Goal: Task Accomplishment & Management: Complete application form

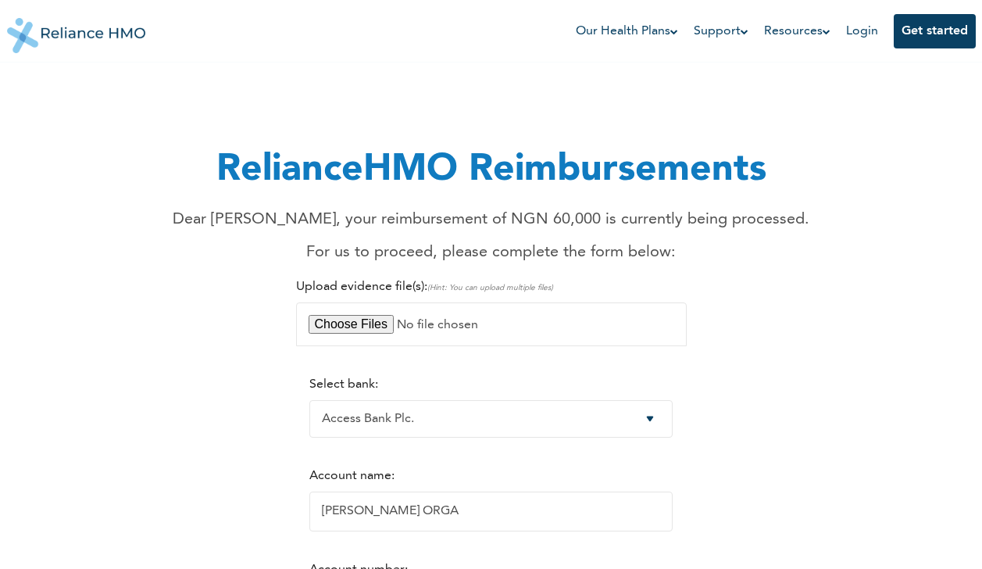
select select "1"
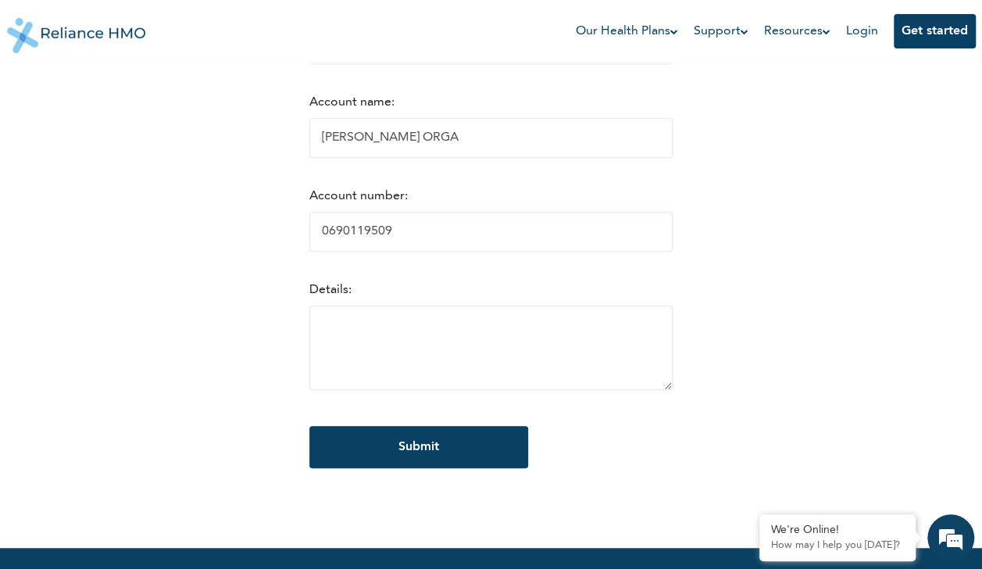
scroll to position [395, 0]
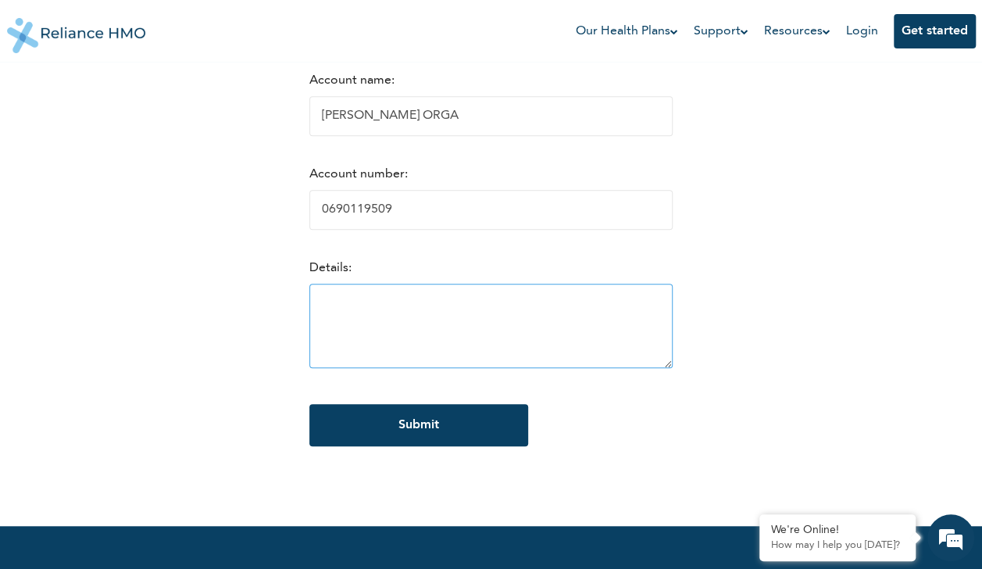
click at [556, 337] on textarea at bounding box center [490, 326] width 363 height 84
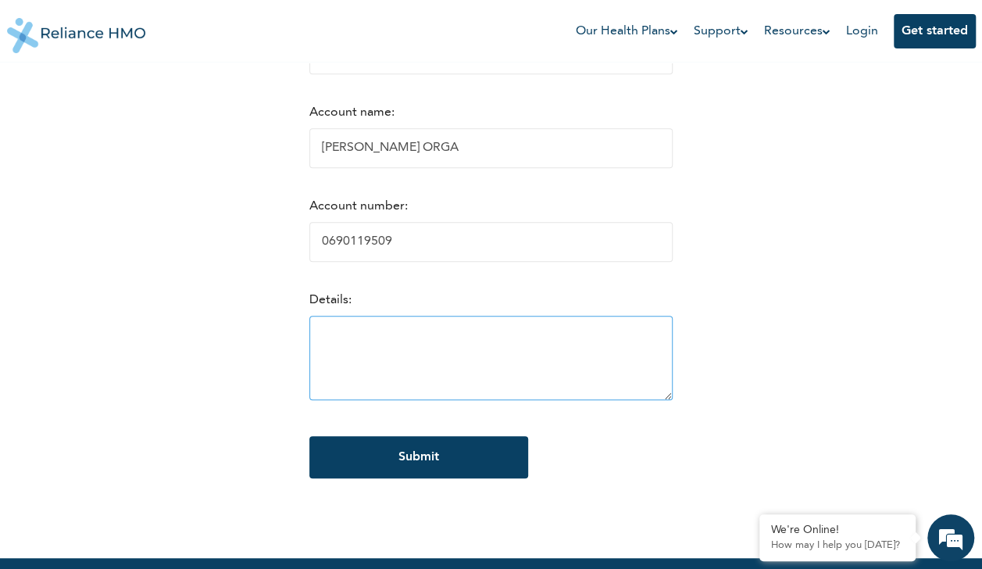
scroll to position [352, 0]
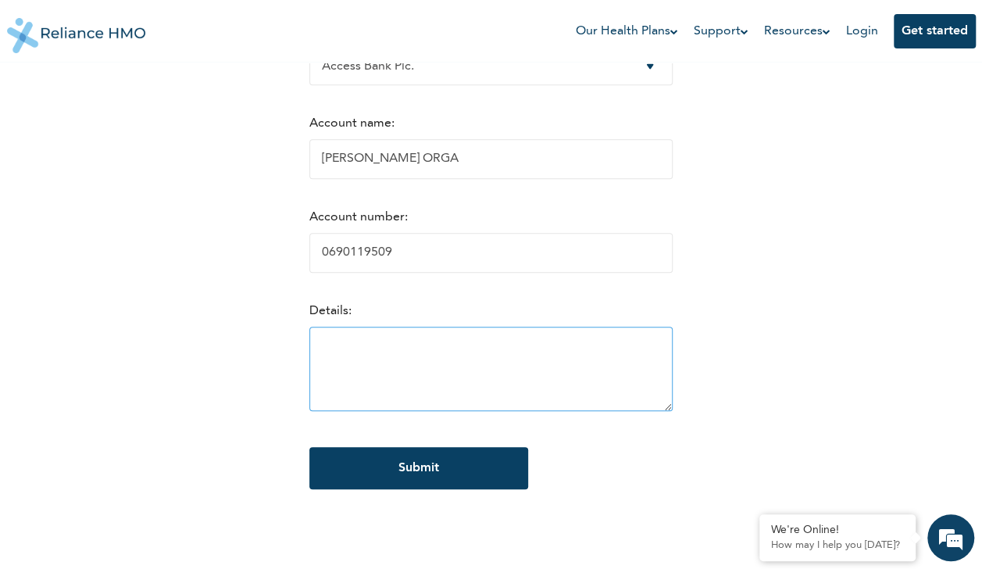
click at [362, 347] on textarea at bounding box center [490, 369] width 363 height 84
click at [355, 353] on textarea at bounding box center [490, 369] width 363 height 84
paste textarea "[PERSON_NAME] ORGA"
click at [346, 372] on textarea "[PERSON_NAME] ORGA" at bounding box center [490, 369] width 363 height 84
click at [341, 370] on textarea "[PERSON_NAME] ORGA" at bounding box center [490, 369] width 363 height 84
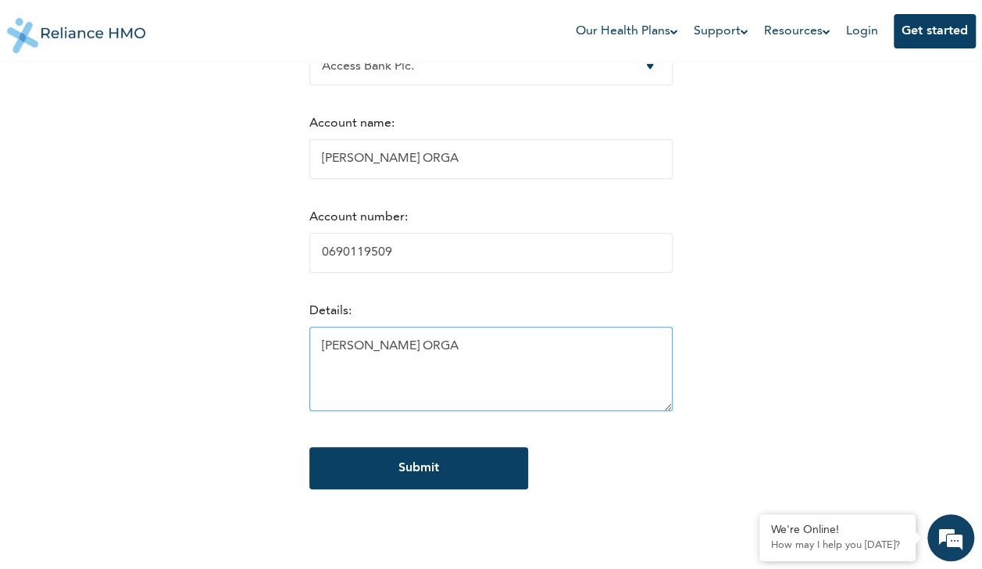
paste textarea "0690119509"
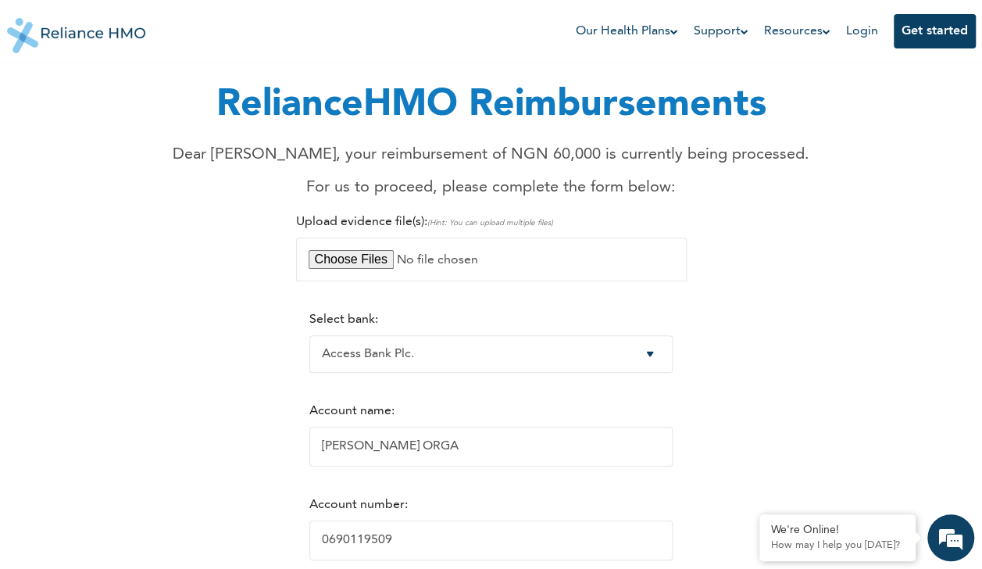
scroll to position [64, 0]
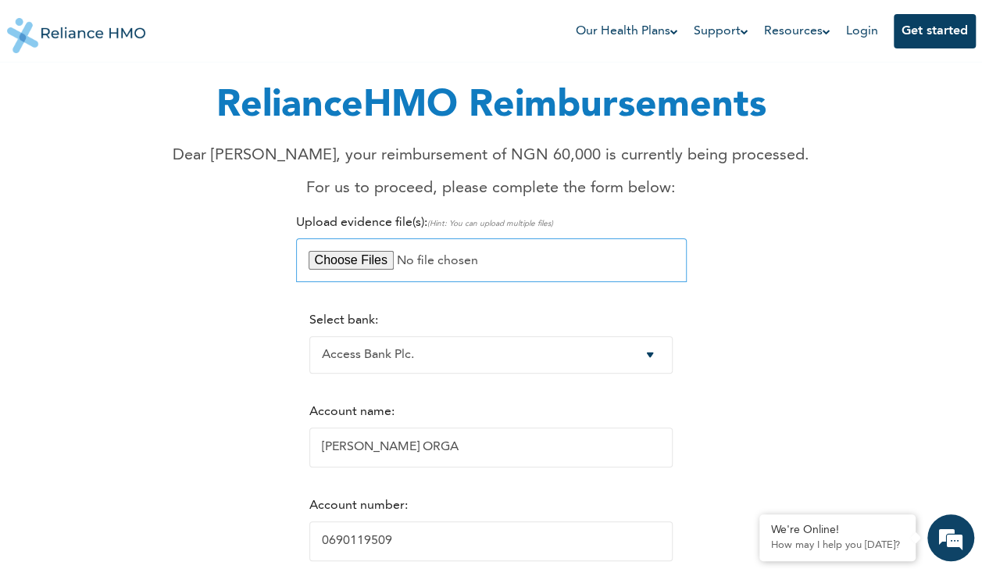
type textarea "[PERSON_NAME] ORGA 0690119509"
click at [366, 266] on input "file" at bounding box center [491, 260] width 391 height 44
click at [330, 266] on input "file" at bounding box center [491, 260] width 391 height 44
click at [341, 252] on input "file" at bounding box center [491, 260] width 391 height 44
click at [364, 265] on input "file" at bounding box center [491, 260] width 391 height 44
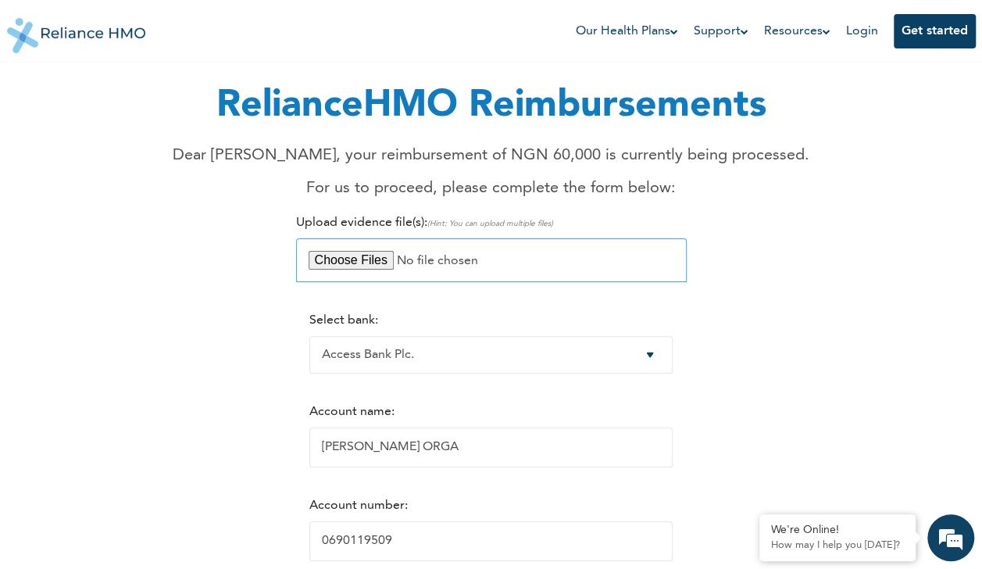
click at [359, 265] on input "file" at bounding box center [491, 260] width 391 height 44
type input "C:\fakepath\Hospital Receipt.jfif"
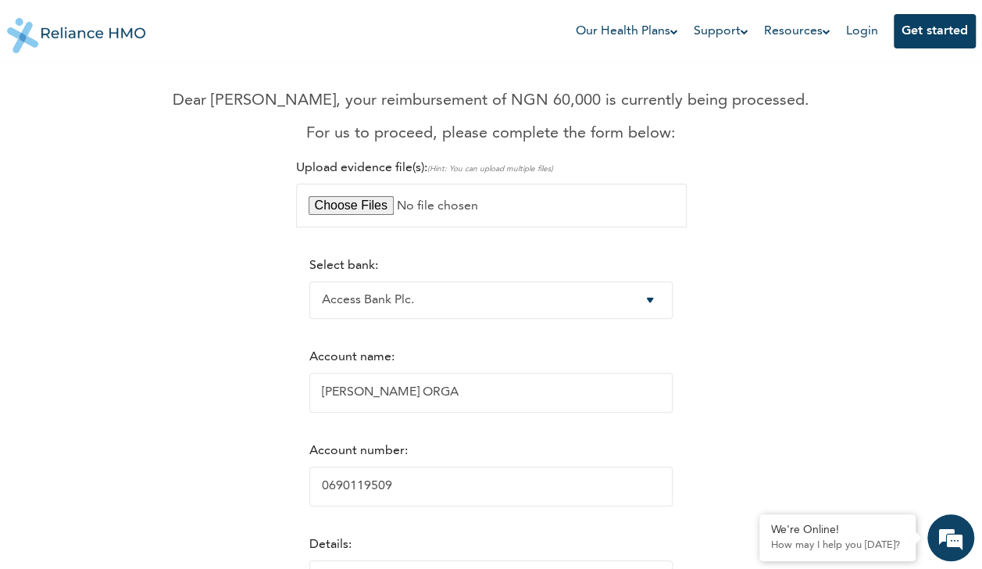
scroll to position [130, 0]
